Goal: Task Accomplishment & Management: Complete application form

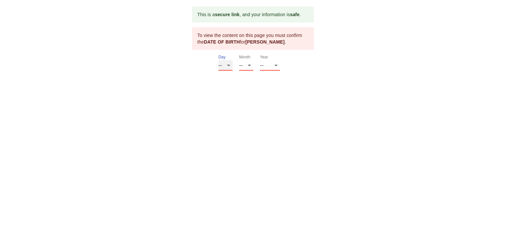
click at [228, 66] on select "-- 01 02 03 04 05 06 07 08 09 10 11 12 13 14 15 16 17 18 19 20 21 22 23 24 25 2…" at bounding box center [225, 65] width 14 height 11
select select "03"
click at [218, 60] on select "-- 01 02 03 04 05 06 07 08 09 10 11 12 13 14 15 16 17 18 19 20 21 22 23 24 25 2…" at bounding box center [225, 65] width 14 height 11
click at [249, 65] on select "-- 01 02 03 04 05 06 07 08 09 10 11 12" at bounding box center [246, 65] width 14 height 11
select select "05"
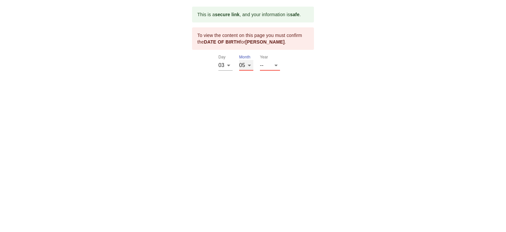
click at [239, 60] on select "-- 01 02 03 04 05 06 07 08 09 10 11 12" at bounding box center [246, 65] width 14 height 11
click at [277, 64] on select "-- 2025 2024 2023 2022 2021 2020 2019 2018 2017 2016 2015 2014 2013 2012 2011 2…" at bounding box center [270, 65] width 20 height 11
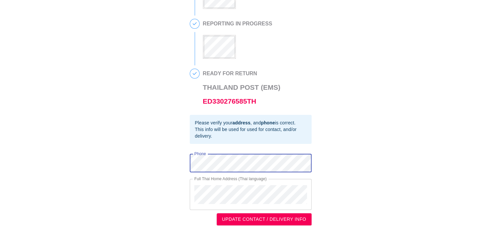
scroll to position [155, 0]
click at [266, 198] on div "Full Thai Home Address (Thai language)" at bounding box center [251, 194] width 122 height 31
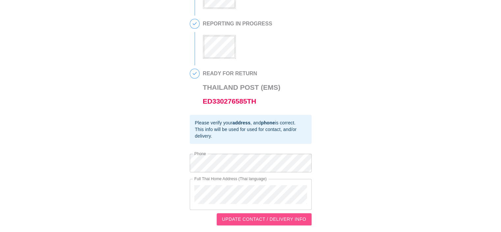
click at [249, 219] on span "UPDATE CONTACT / DELIVERY INFO" at bounding box center [264, 219] width 84 height 8
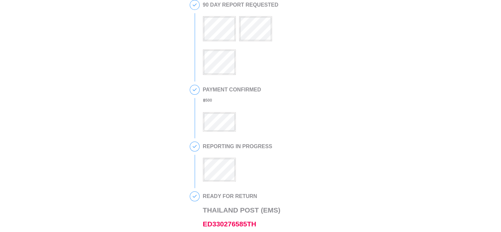
scroll to position [0, 0]
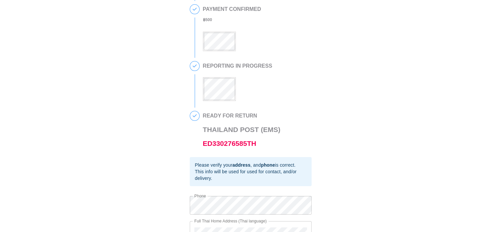
scroll to position [155, 0]
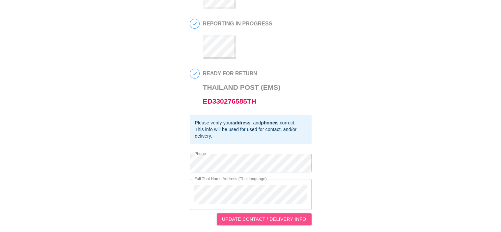
click at [287, 218] on span "UPDATE CONTACT / DELIVERY INFO" at bounding box center [264, 219] width 84 height 8
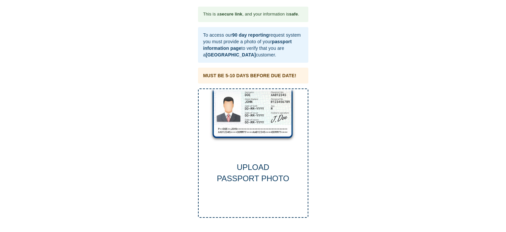
click at [249, 171] on div "UPLOAD PASSPORT PHOTO" at bounding box center [253, 172] width 109 height 23
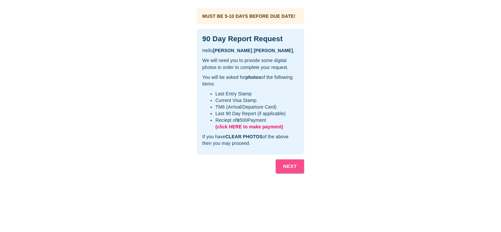
click at [287, 166] on b "NEXT" at bounding box center [290, 166] width 14 height 9
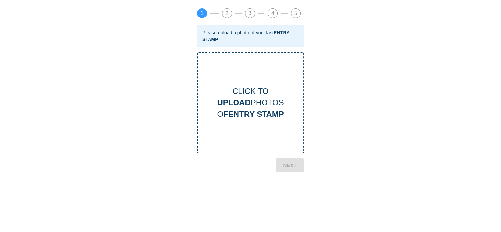
click at [249, 105] on b "UPLOAD" at bounding box center [233, 102] width 33 height 9
click at [290, 191] on b "NEXT" at bounding box center [290, 193] width 14 height 9
click at [263, 121] on div "CLICK TO UPLOAD PHOTOS OF CURRENT VISA" at bounding box center [250, 102] width 107 height 101
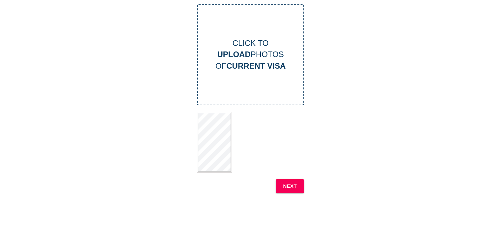
scroll to position [88, 0]
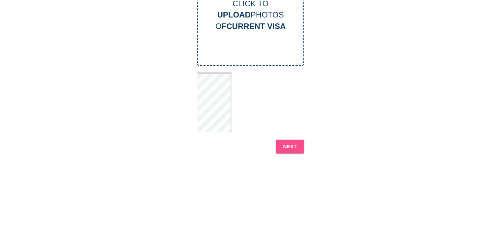
click at [295, 146] on b "NEXT" at bounding box center [290, 146] width 14 height 9
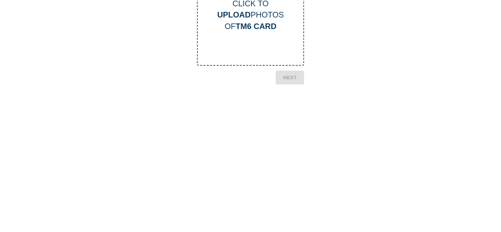
click at [266, 39] on div "CLICK TO UPLOAD PHOTOS OF TM6 CARD" at bounding box center [250, 14] width 107 height 101
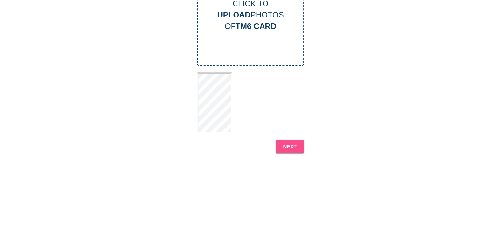
click at [284, 144] on b "NEXT" at bounding box center [290, 146] width 14 height 9
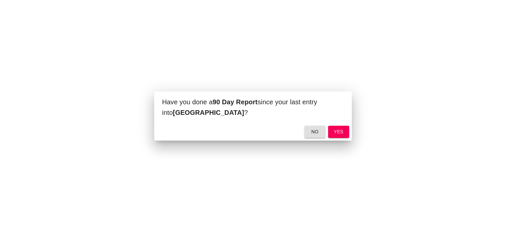
click at [335, 132] on span "yes" at bounding box center [338, 131] width 11 height 8
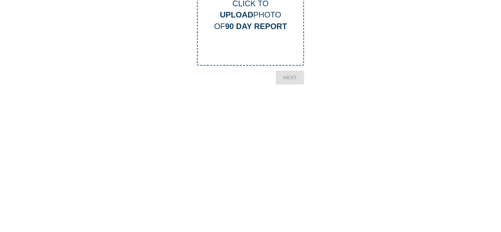
click at [263, 27] on b "90 DAY REPORT" at bounding box center [256, 26] width 62 height 9
click at [291, 110] on b "NEXT" at bounding box center [290, 112] width 14 height 9
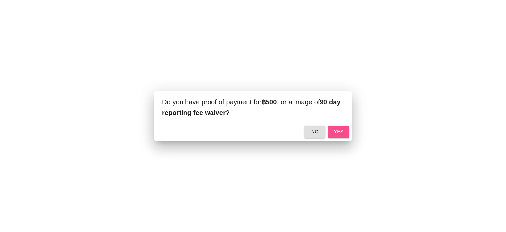
click at [341, 136] on button "yes" at bounding box center [338, 132] width 21 height 12
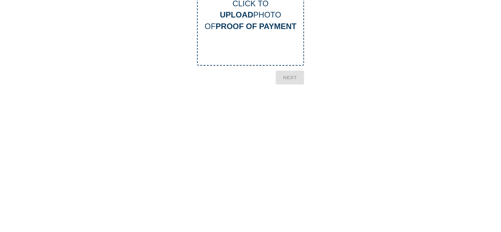
click at [263, 43] on div "CLICK TO UPLOAD PHOTO OF PROOF OF PAYMENT" at bounding box center [250, 14] width 107 height 101
click at [292, 106] on b "NEXT" at bounding box center [290, 106] width 14 height 9
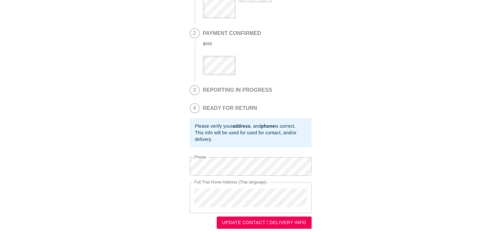
scroll to position [155, 0]
